Goal: Information Seeking & Learning: Find specific fact

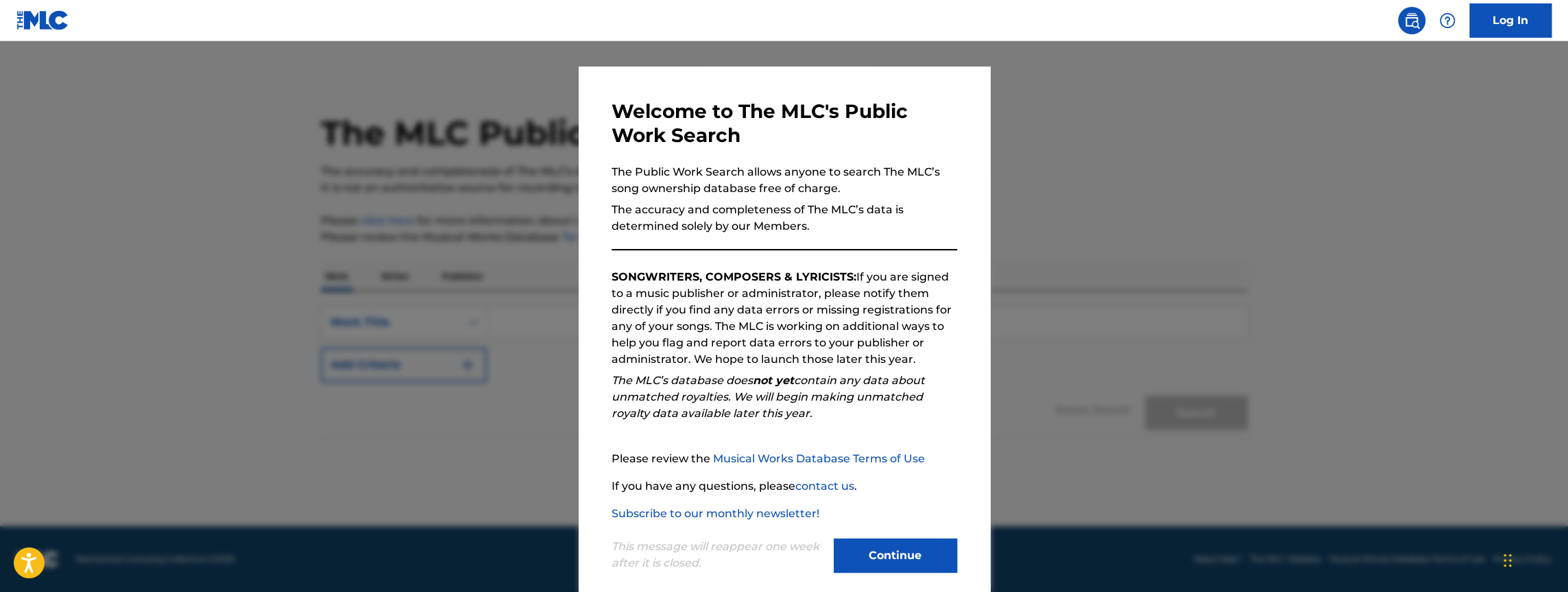
scroll to position [36, 0]
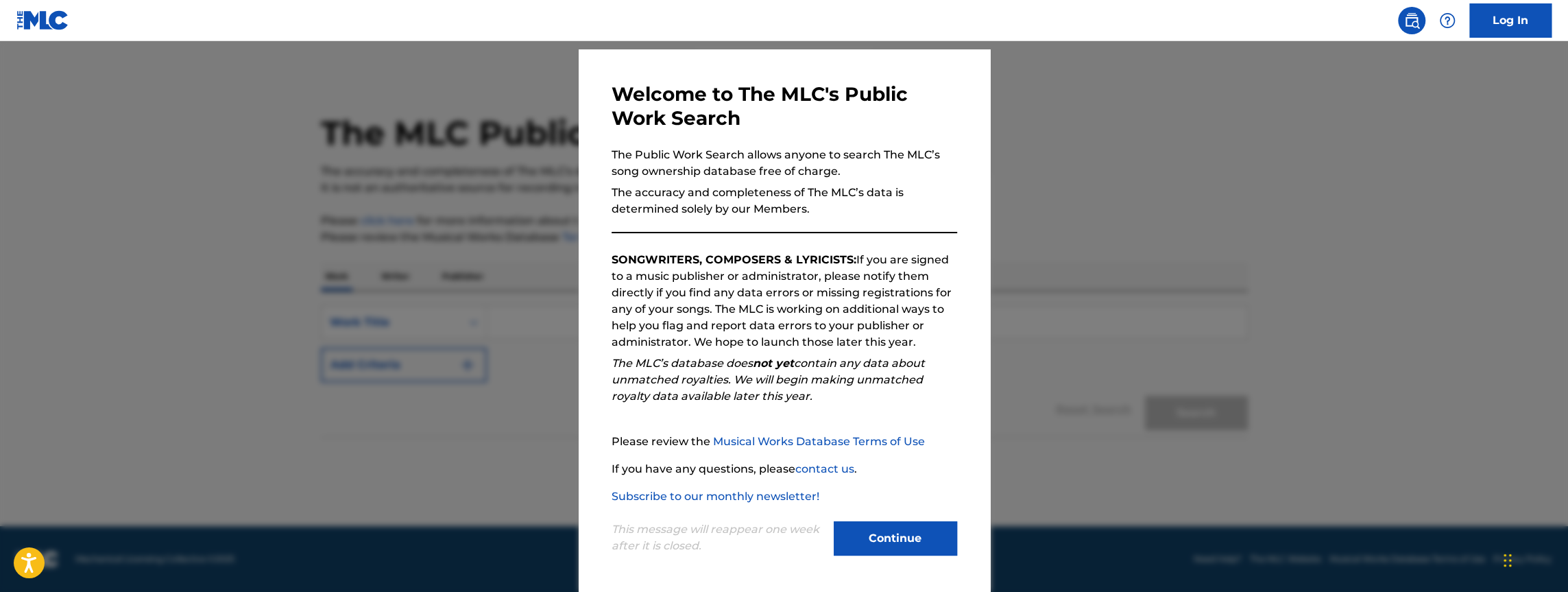
click at [893, 541] on button "Continue" at bounding box center [895, 538] width 124 height 34
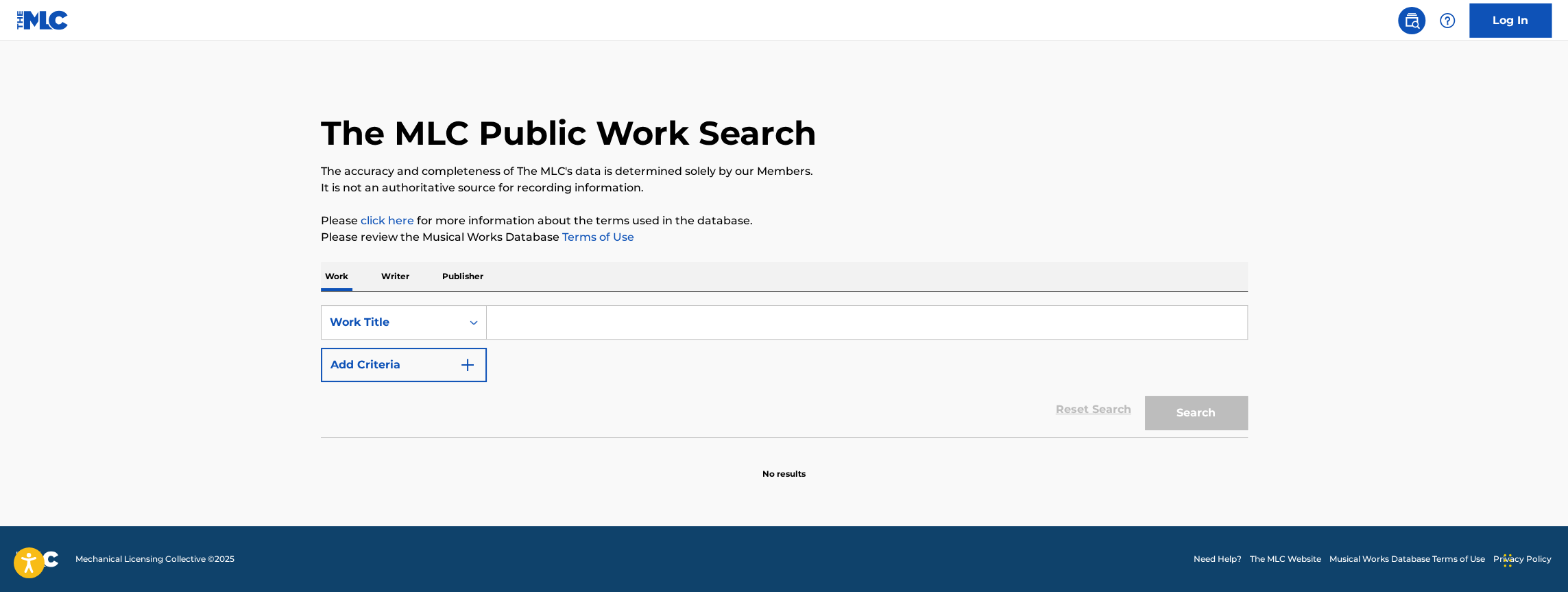
click at [546, 322] on input "Search Form" at bounding box center [866, 322] width 761 height 32
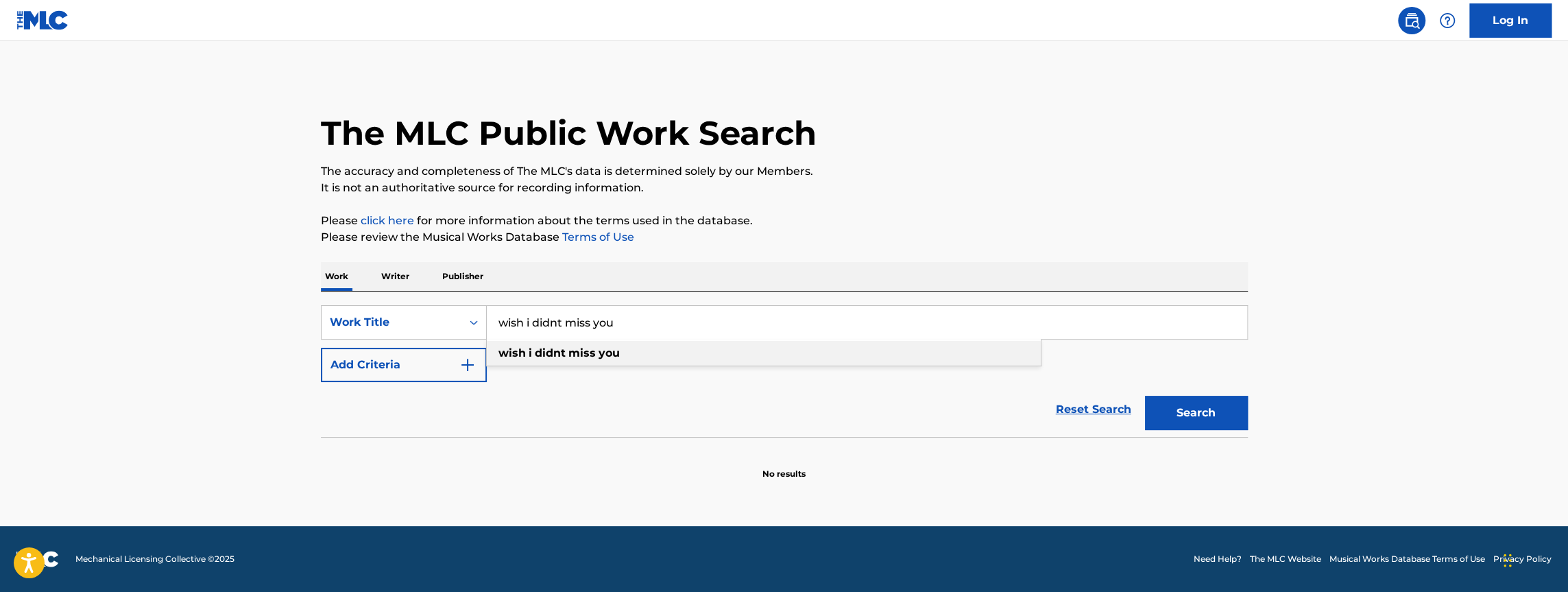
click at [552, 356] on strong "didnt" at bounding box center [550, 353] width 31 height 13
click at [559, 319] on input "wish i didnt miss you" at bounding box center [866, 322] width 761 height 32
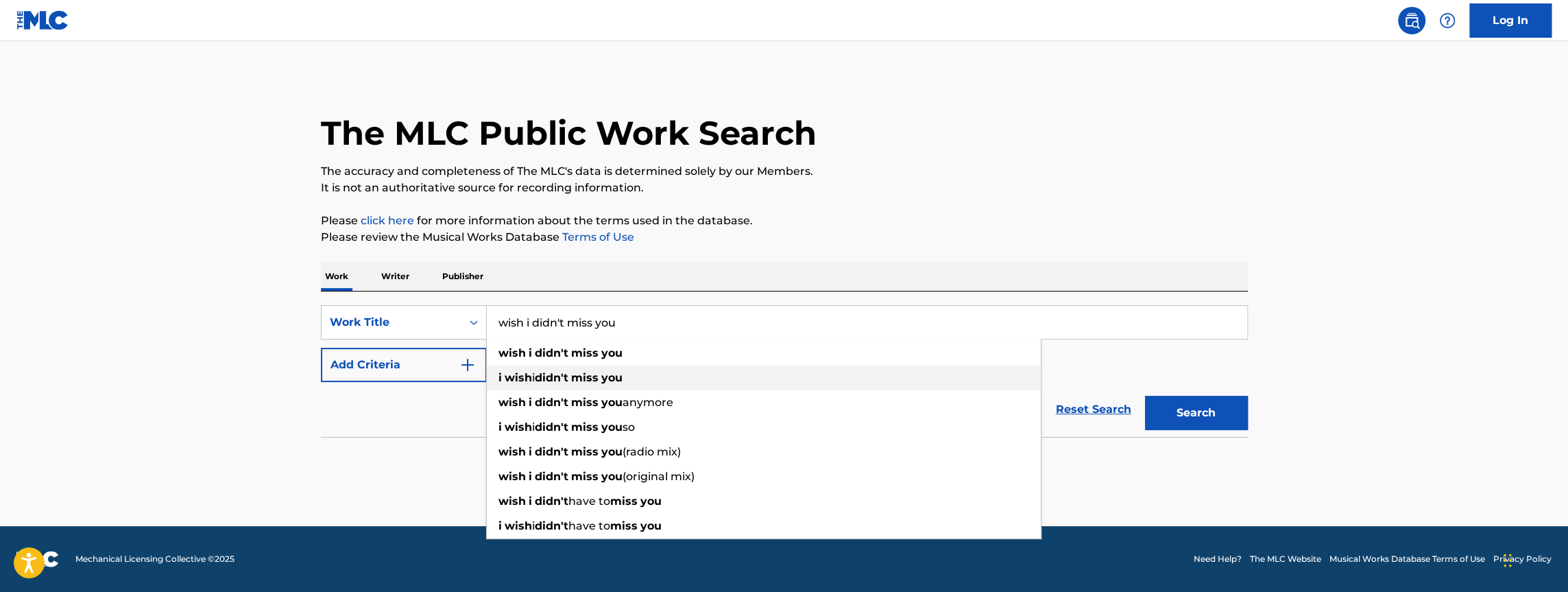
click at [577, 376] on strong "miss" at bounding box center [585, 377] width 27 height 13
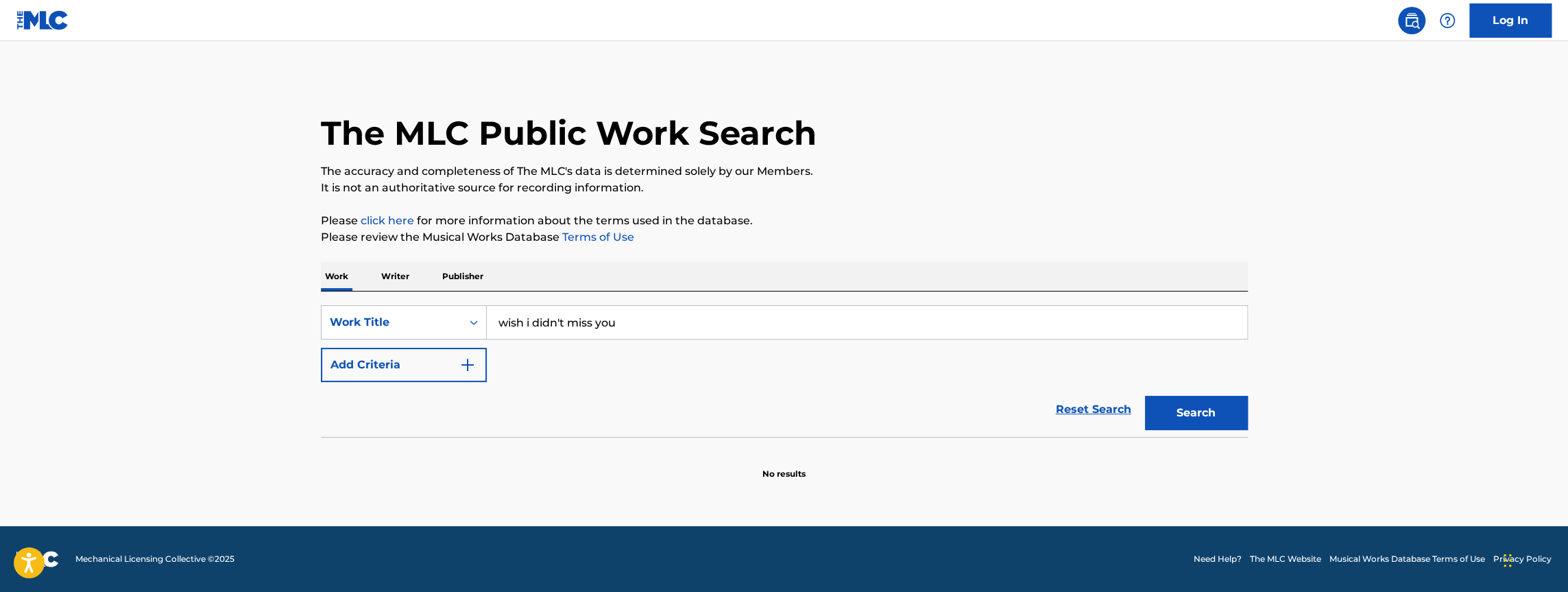
click at [1172, 412] on button "Search" at bounding box center [1196, 412] width 103 height 34
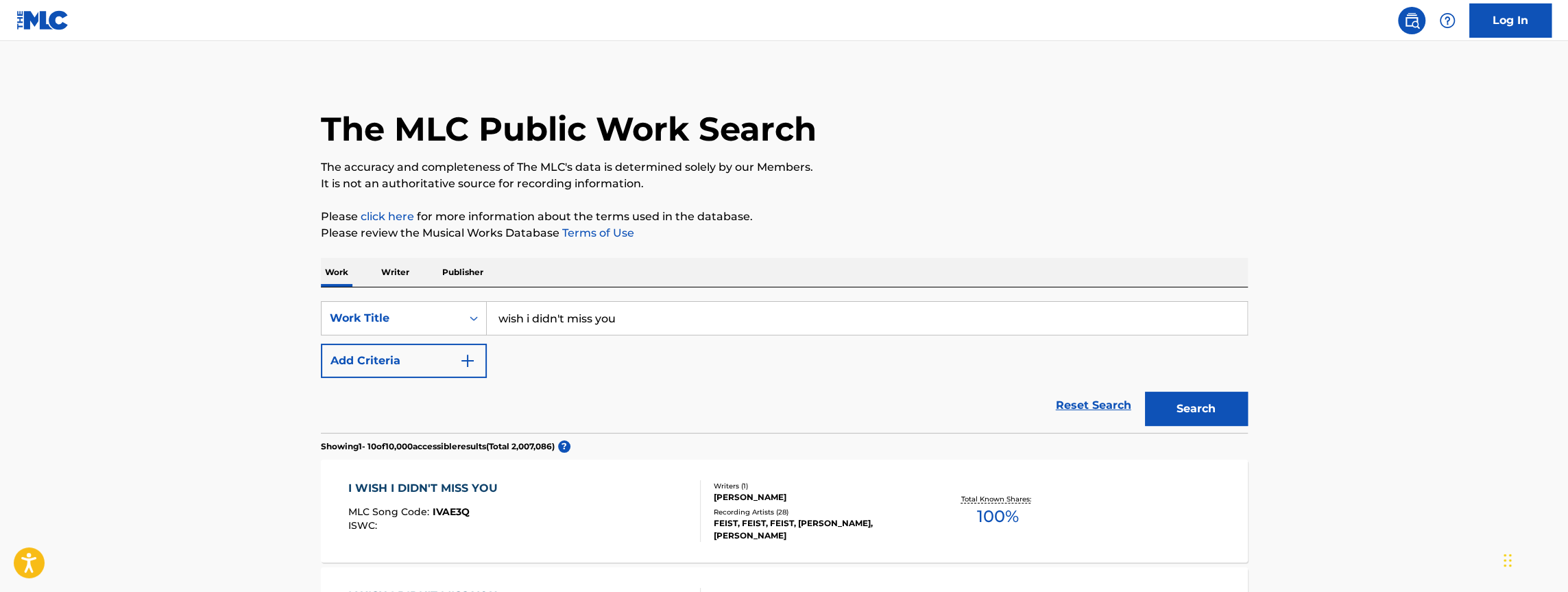
scroll to position [0, 0]
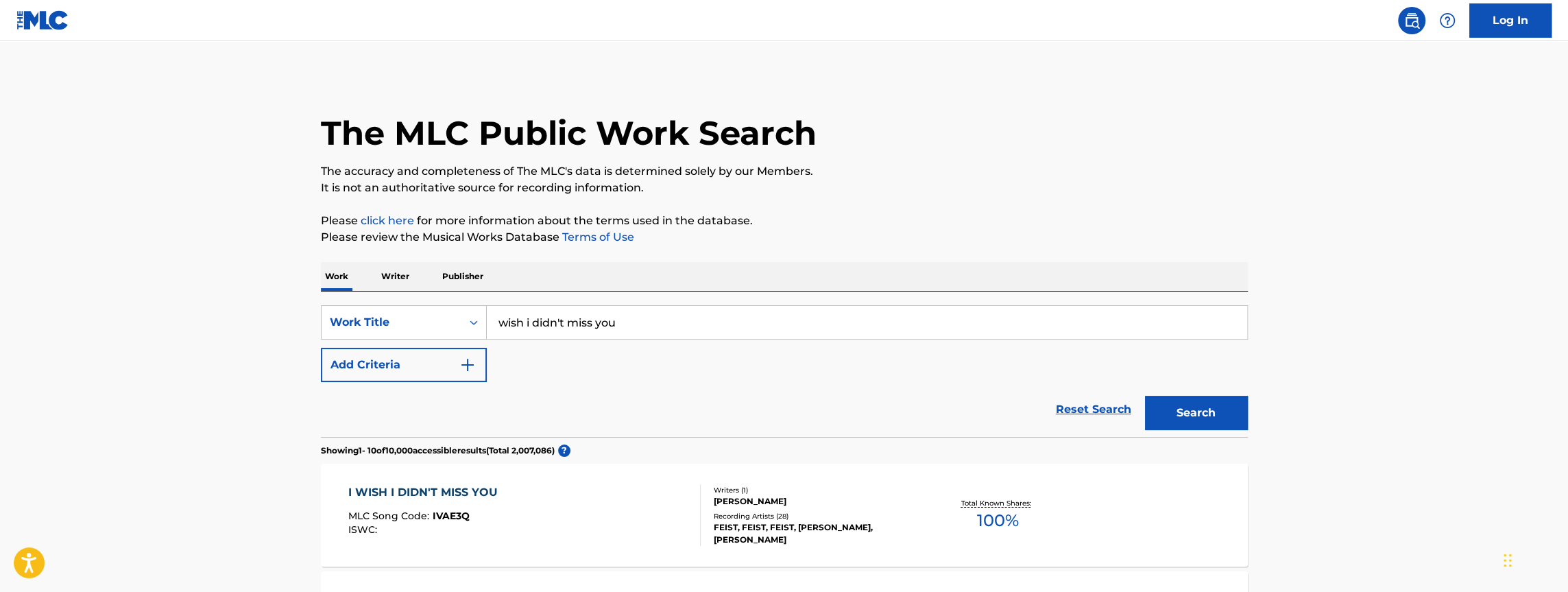
click at [503, 321] on input "wish i didn't miss you" at bounding box center [866, 322] width 761 height 32
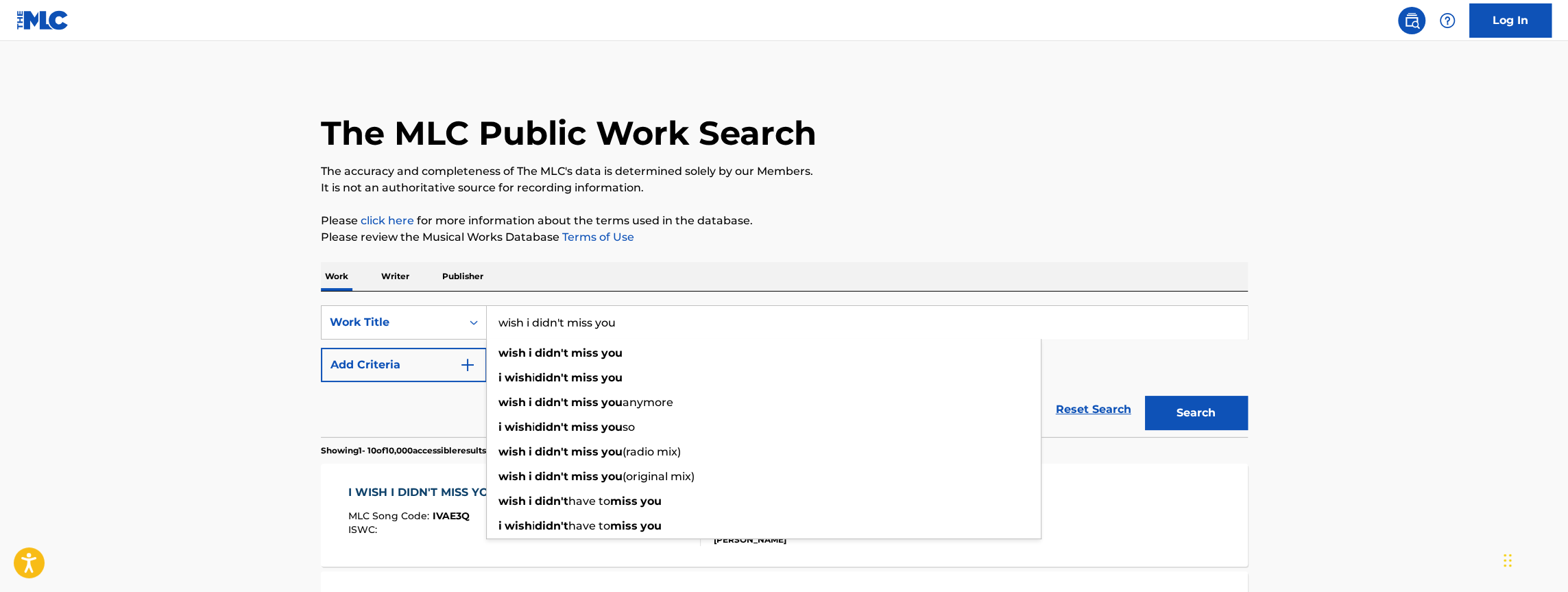
type input "wish i didn't miss you"
click at [1145, 395] on button "Search" at bounding box center [1196, 412] width 103 height 34
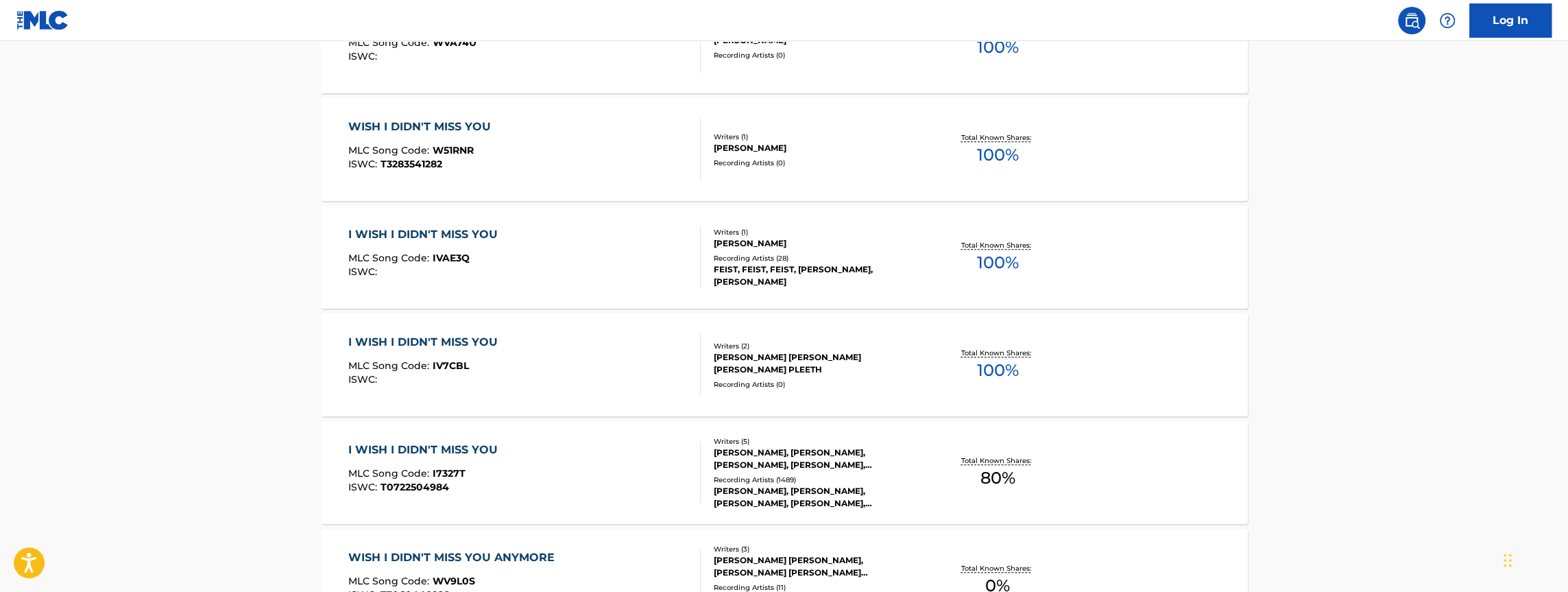
scroll to position [744, 0]
